Goal: Navigation & Orientation: Go to known website

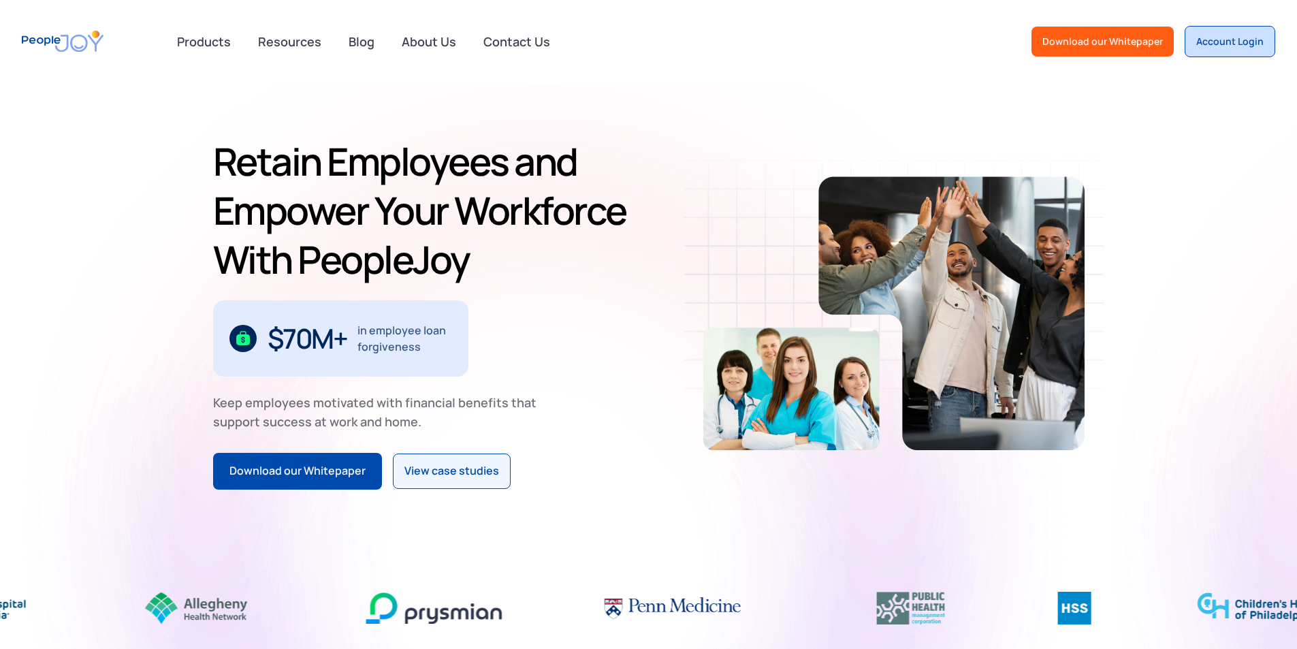
click at [1249, 43] on div "Account Login" at bounding box center [1229, 42] width 67 height 14
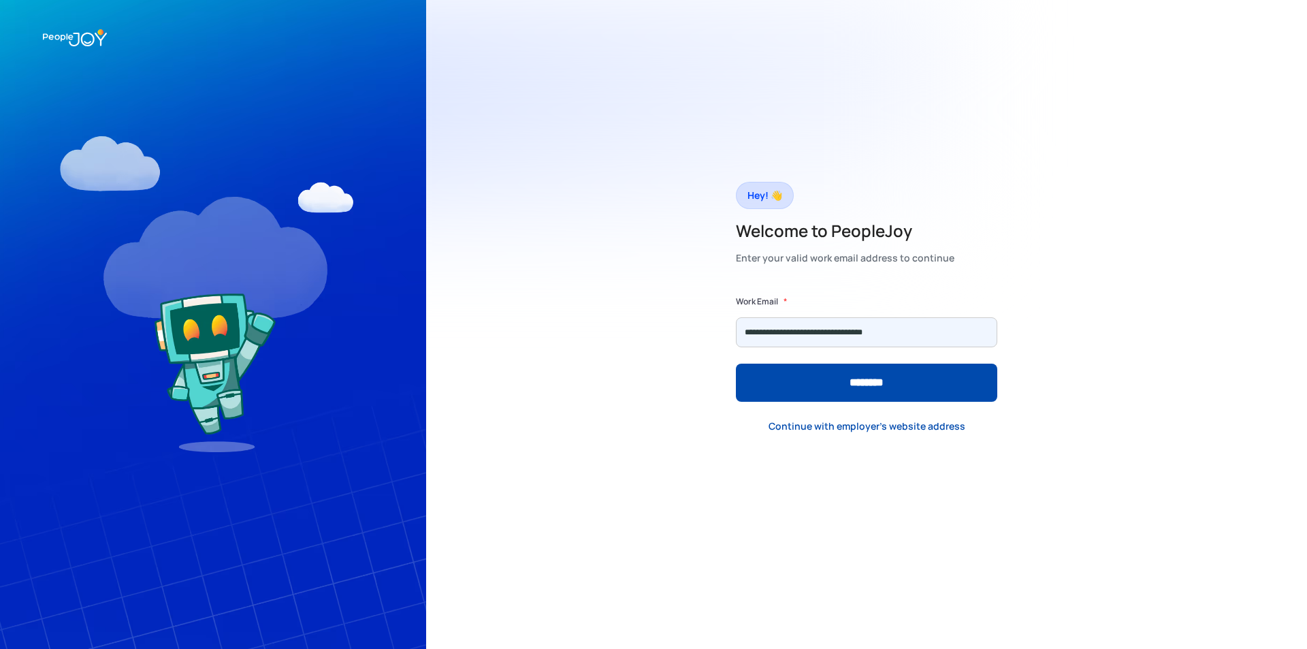
type input "**********"
click at [736, 364] on input "********" at bounding box center [866, 383] width 261 height 38
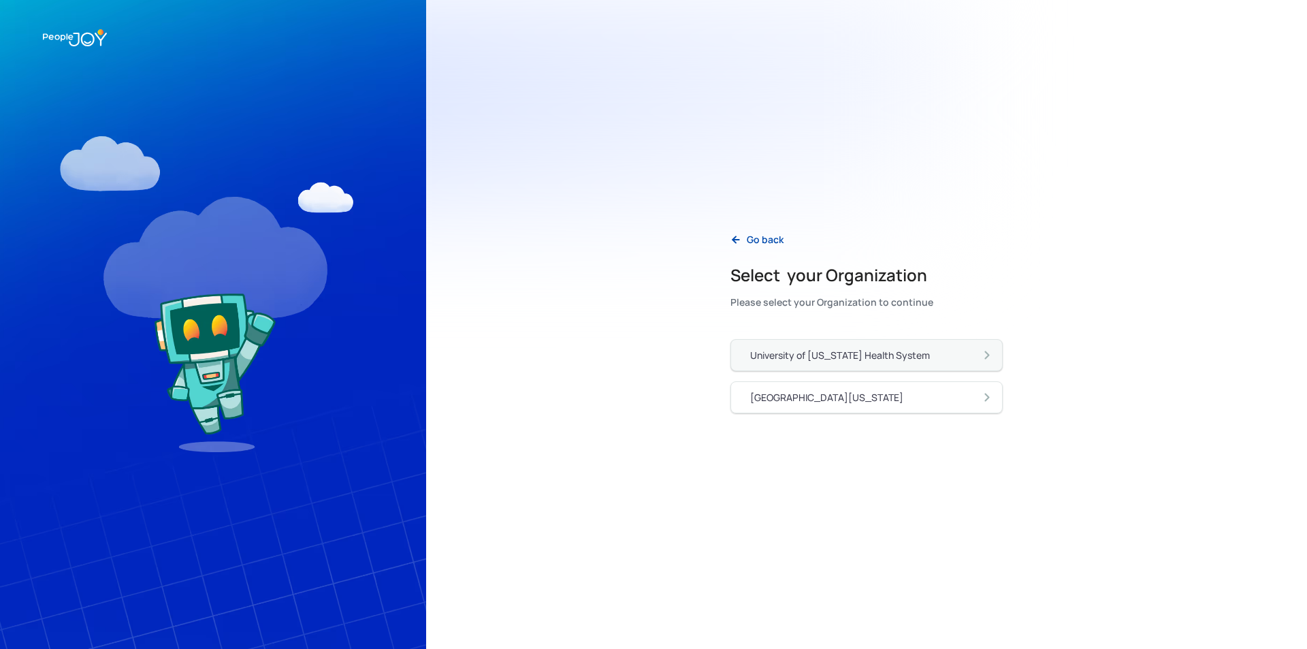
click at [834, 356] on div "University of [US_STATE] Health System" at bounding box center [840, 356] width 180 height 14
